Goal: Use online tool/utility: Use online tool/utility

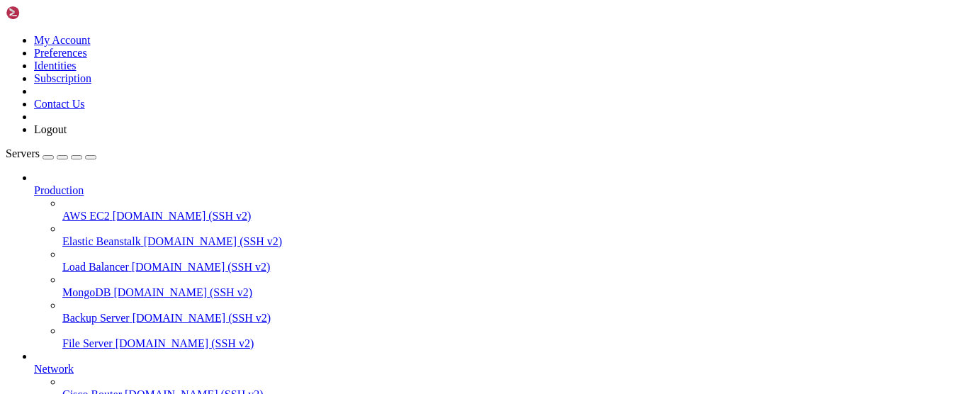
scroll to position [16, 3]
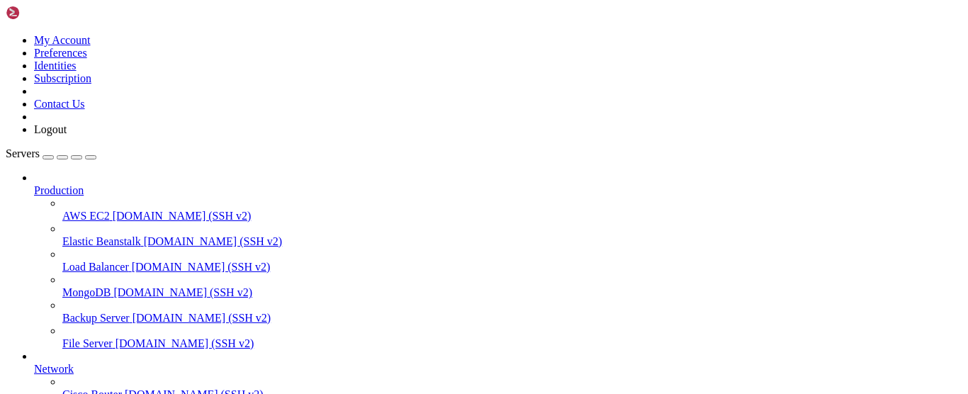
scroll to position [0, 0]
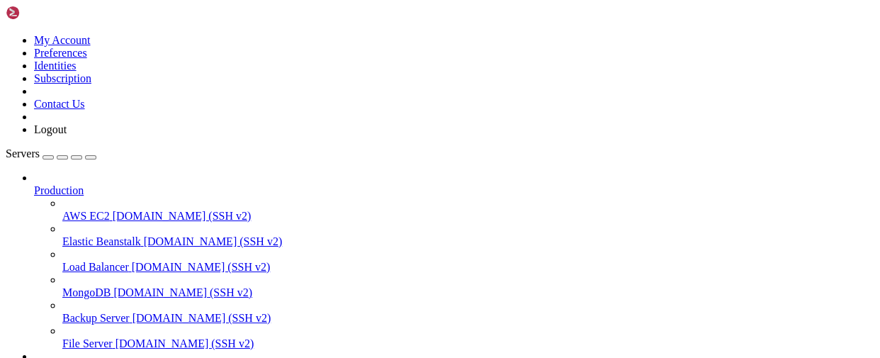
scroll to position [15, 2]
drag, startPoint x: 162, startPoint y: 910, endPoint x: 148, endPoint y: 912, distance: 14.2
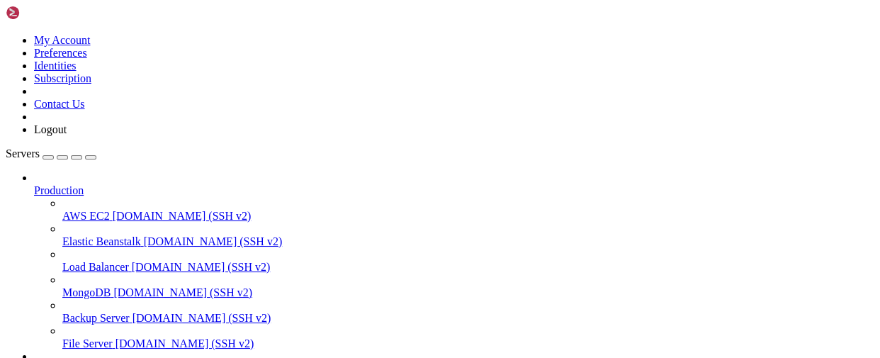
drag, startPoint x: 9, startPoint y: 902, endPoint x: 38, endPoint y: 935, distance: 44.2
drag, startPoint x: 38, startPoint y: 936, endPoint x: 13, endPoint y: 903, distance: 41.4
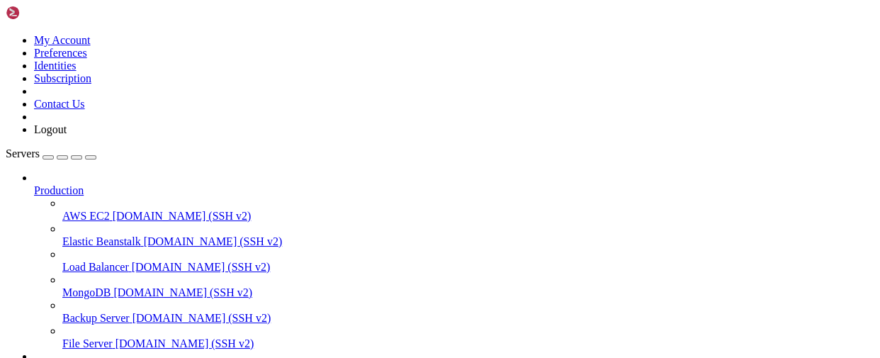
drag, startPoint x: 11, startPoint y: 899, endPoint x: 46, endPoint y: 1031, distance: 136.5
copy div "server { server_name [DOMAIN_NAME]; access_log /var/log/nginx/veterinaria_acces…"
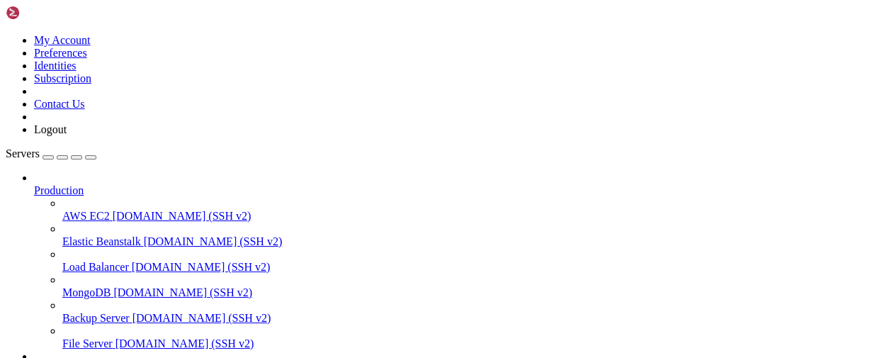
scroll to position [285, 0]
drag, startPoint x: 73, startPoint y: 910, endPoint x: 43, endPoint y: 914, distance: 30.7
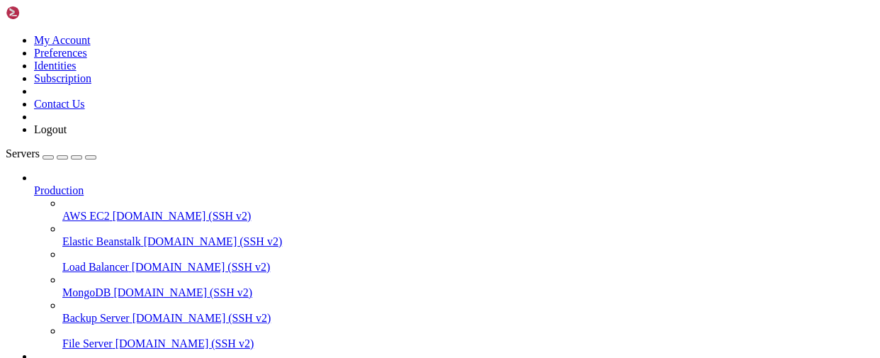
scroll to position [9, 0]
